Goal: Find specific page/section: Find specific page/section

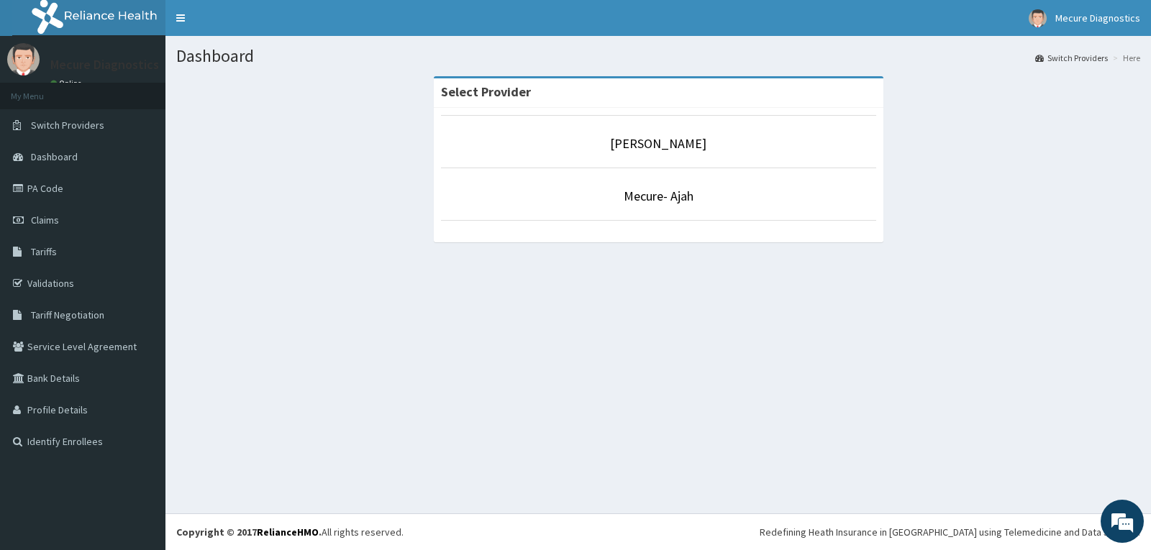
click at [653, 206] on li "Mecure- Ajah" at bounding box center [658, 194] width 435 height 53
click at [653, 201] on link "Mecure- Ajah" at bounding box center [658, 196] width 70 height 17
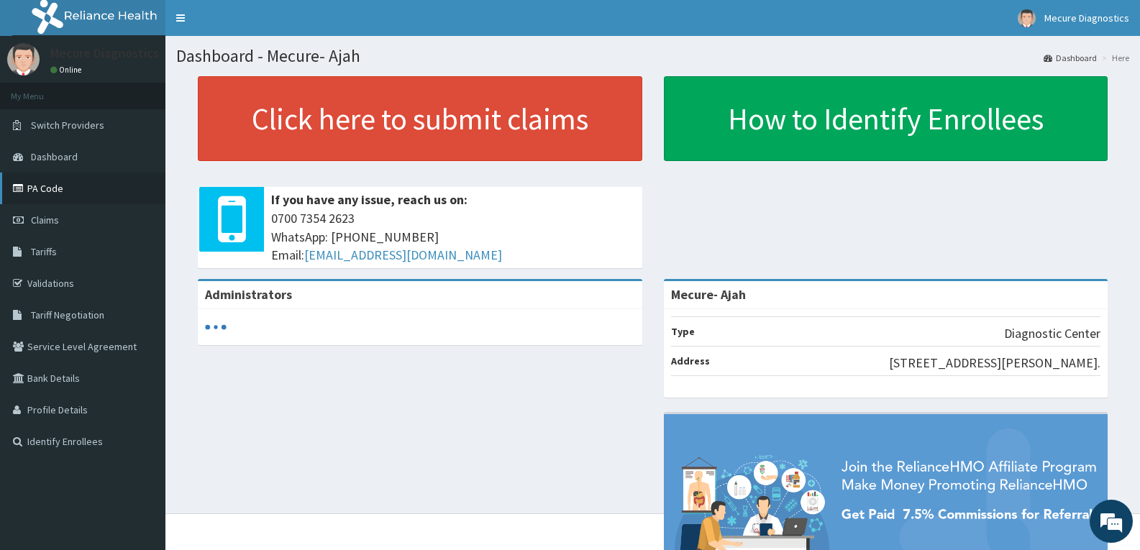
drag, startPoint x: 64, startPoint y: 188, endPoint x: 70, endPoint y: 194, distance: 8.1
click at [64, 189] on link "PA Code" at bounding box center [82, 189] width 165 height 32
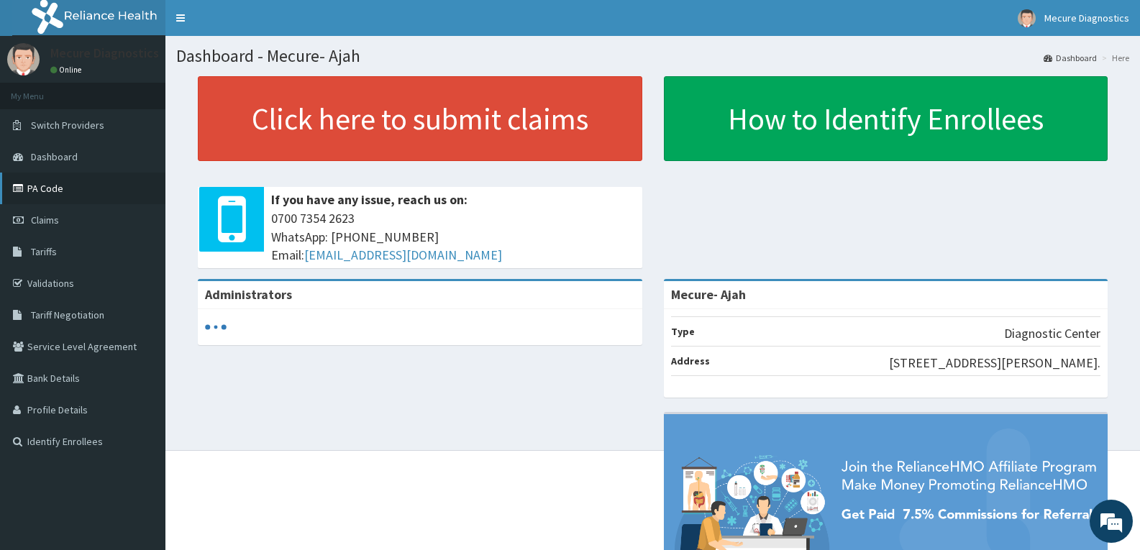
click at [41, 188] on link "PA Code" at bounding box center [82, 189] width 165 height 32
